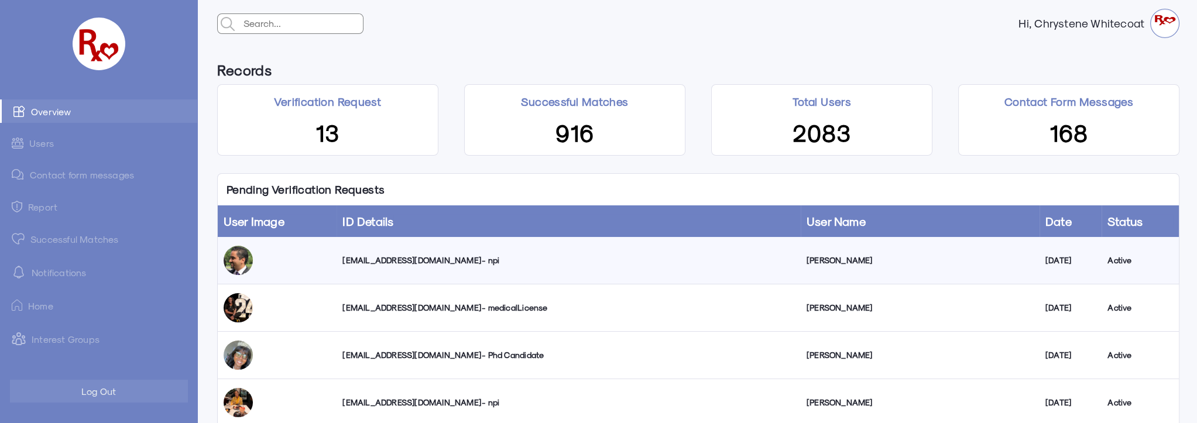
click at [393, 261] on div "[EMAIL_ADDRESS][DOMAIN_NAME] - npi" at bounding box center [568, 261] width 452 height 12
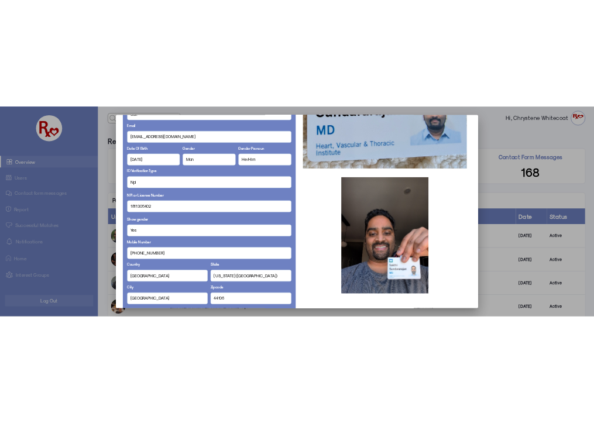
scroll to position [212, 0]
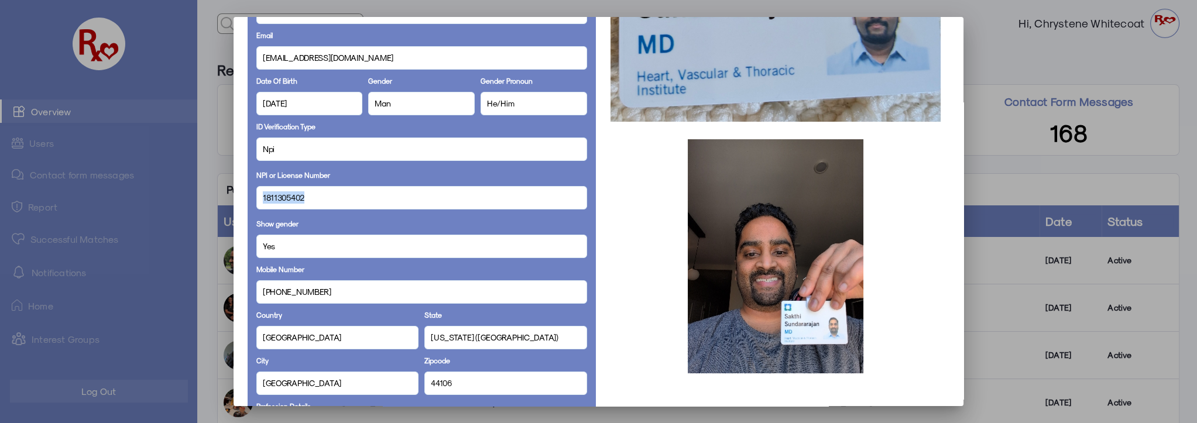
drag, startPoint x: 304, startPoint y: 198, endPoint x: 255, endPoint y: 200, distance: 48.6
click at [256, 200] on div "1811305402" at bounding box center [421, 197] width 331 height 23
copy span "1811305402"
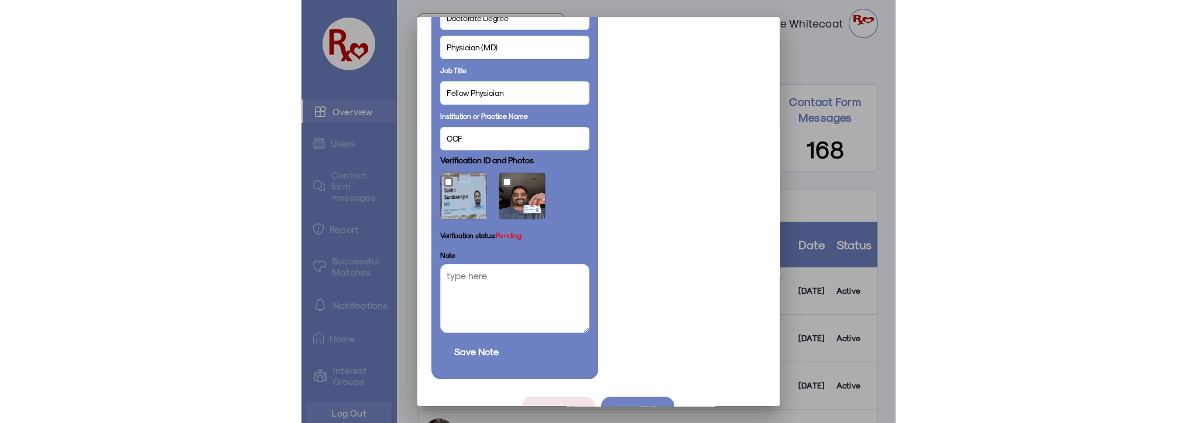
scroll to position [664, 0]
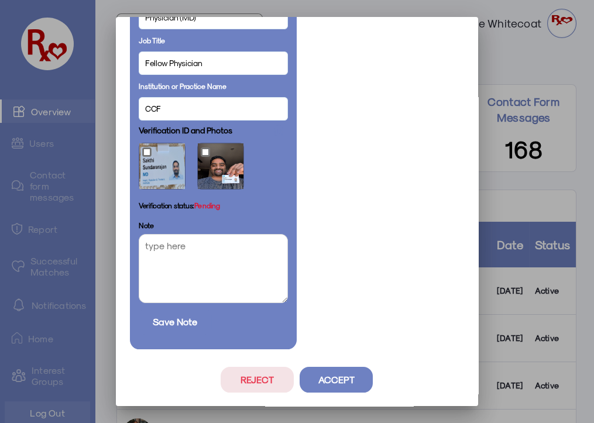
click at [349, 380] on button "Accept" at bounding box center [336, 380] width 73 height 26
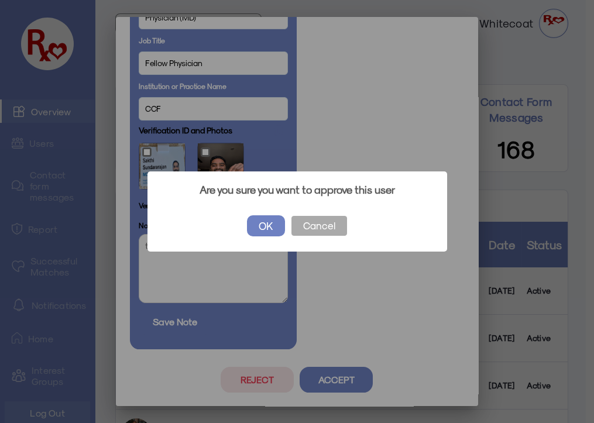
click at [267, 222] on button "OK" at bounding box center [266, 225] width 38 height 21
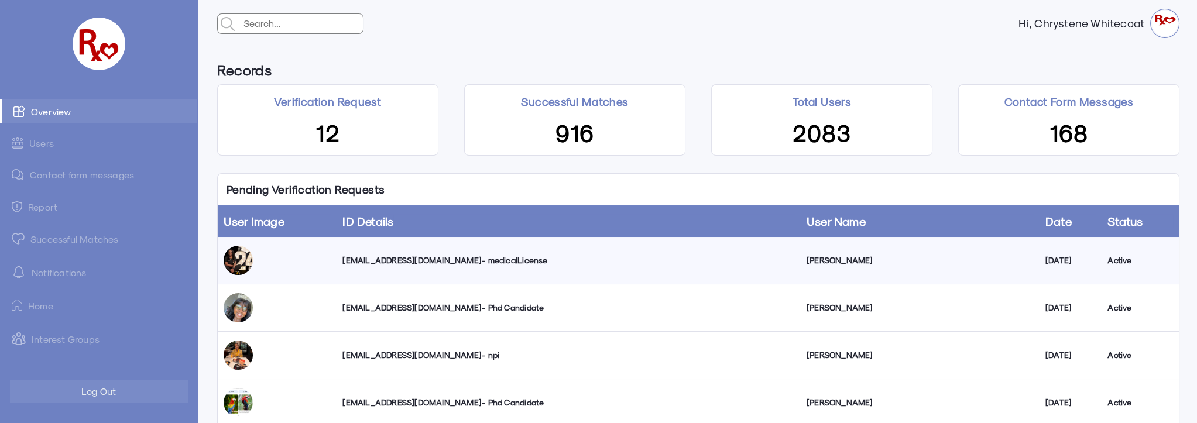
click at [56, 238] on link "Successful Matches" at bounding box center [98, 238] width 197 height 23
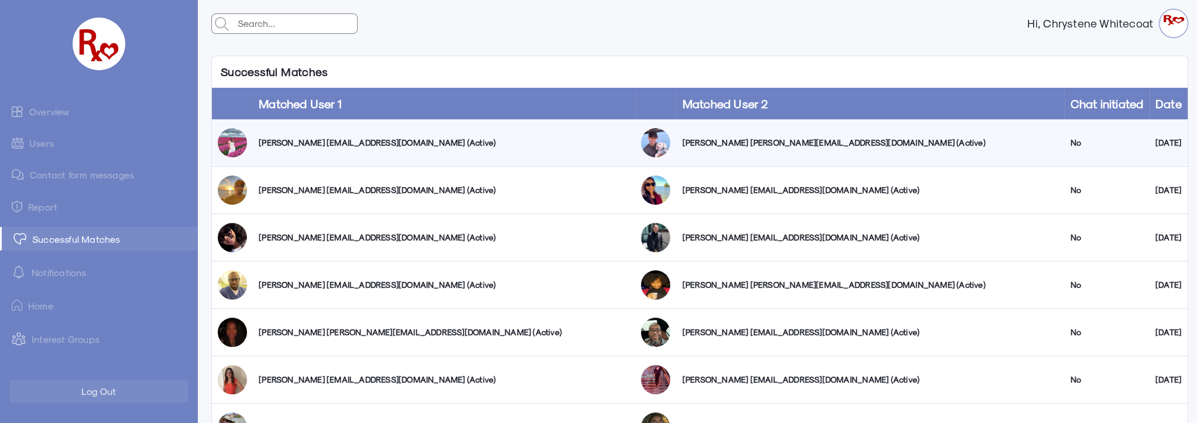
click at [33, 144] on link "Users" at bounding box center [98, 143] width 197 height 23
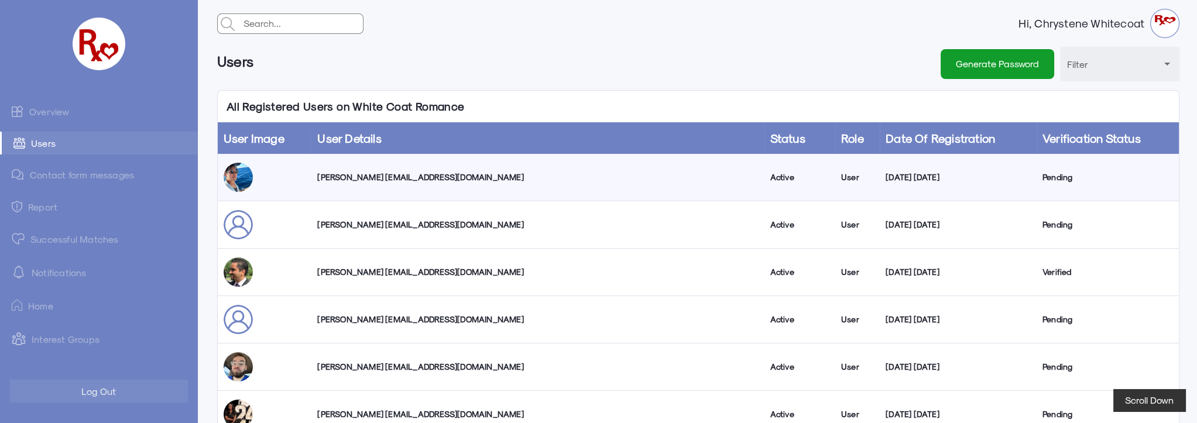
click at [47, 111] on link "Overview" at bounding box center [98, 110] width 197 height 23
